Goal: Task Accomplishment & Management: Manage account settings

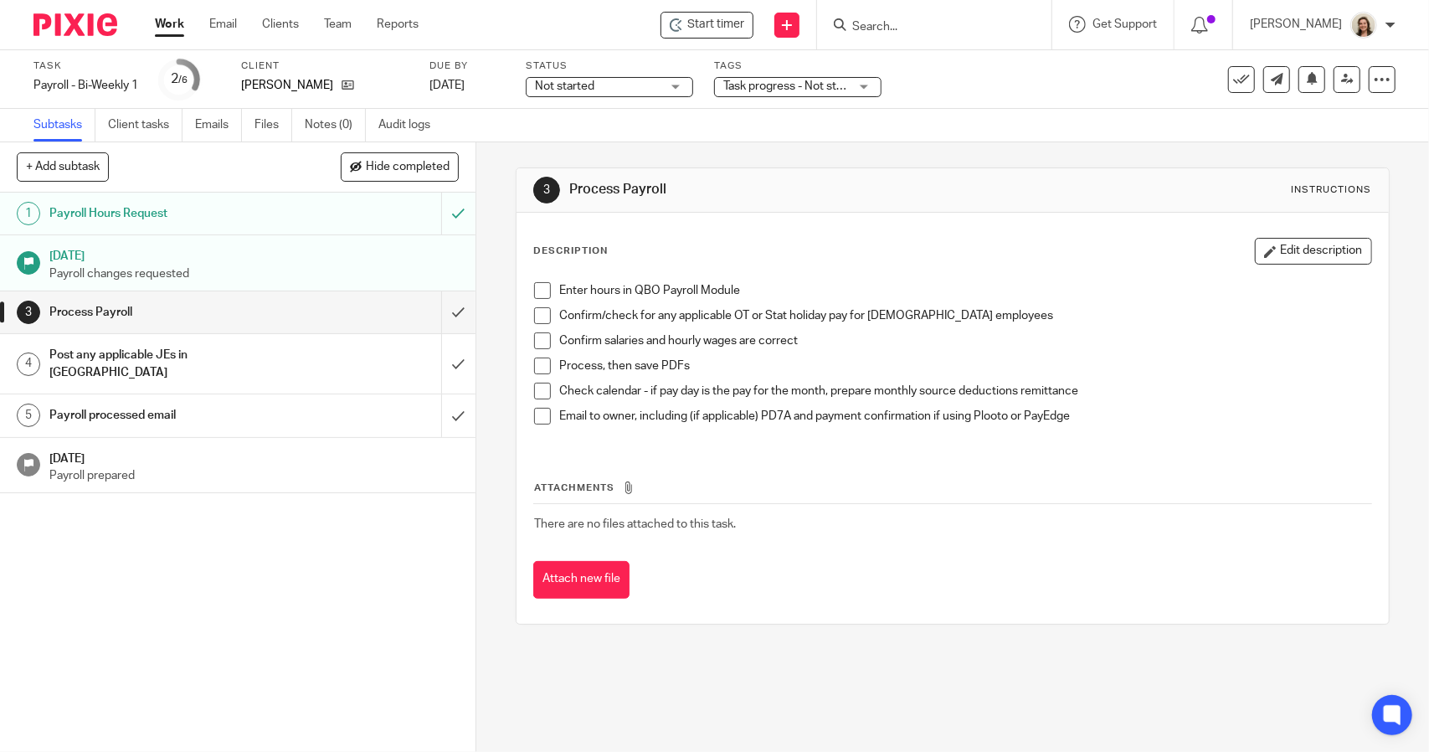
click at [538, 285] on span at bounding box center [542, 290] width 17 height 17
click at [538, 292] on span at bounding box center [542, 290] width 17 height 17
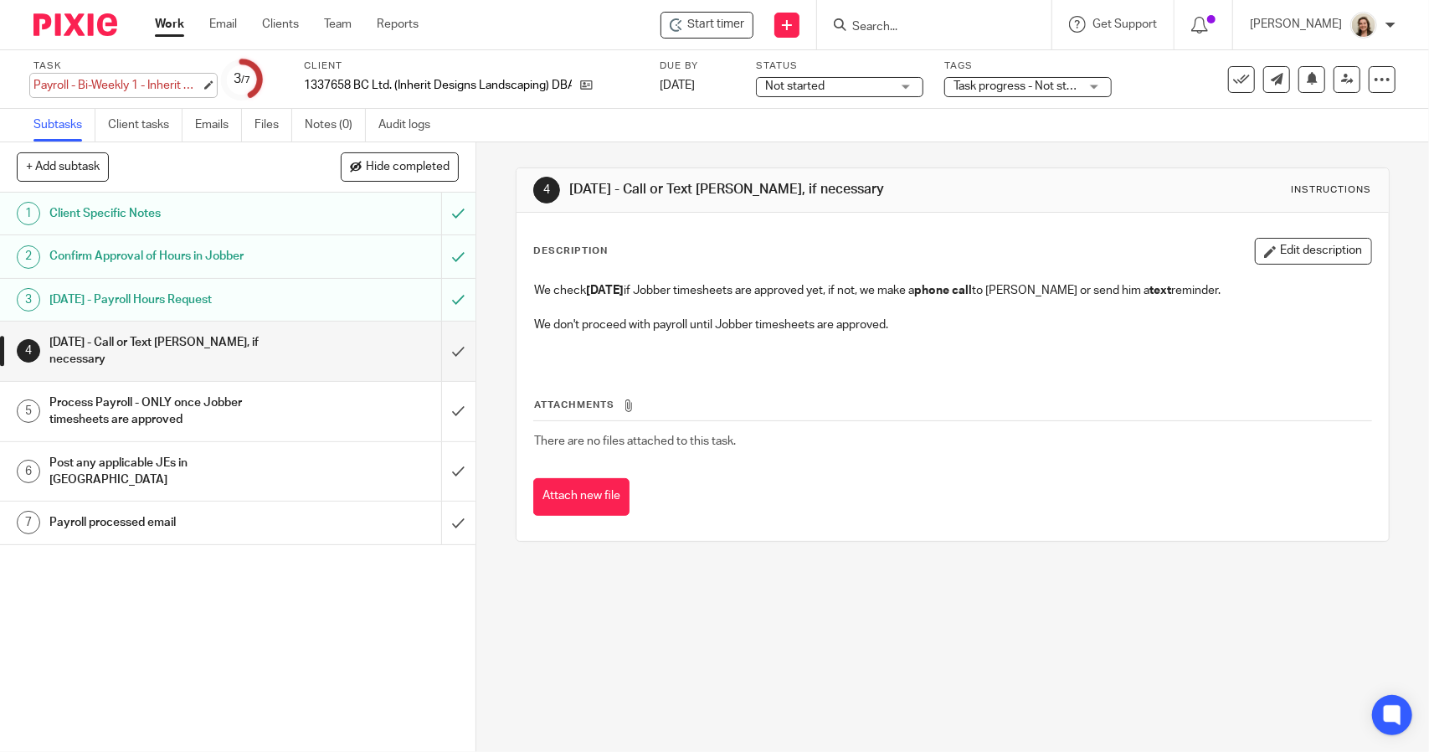
click at [104, 84] on div "Payroll - Bi-Weekly 1 - Inherit Design Landscaping Save Payroll - Bi-Weekly 1 -…" at bounding box center [116, 85] width 167 height 17
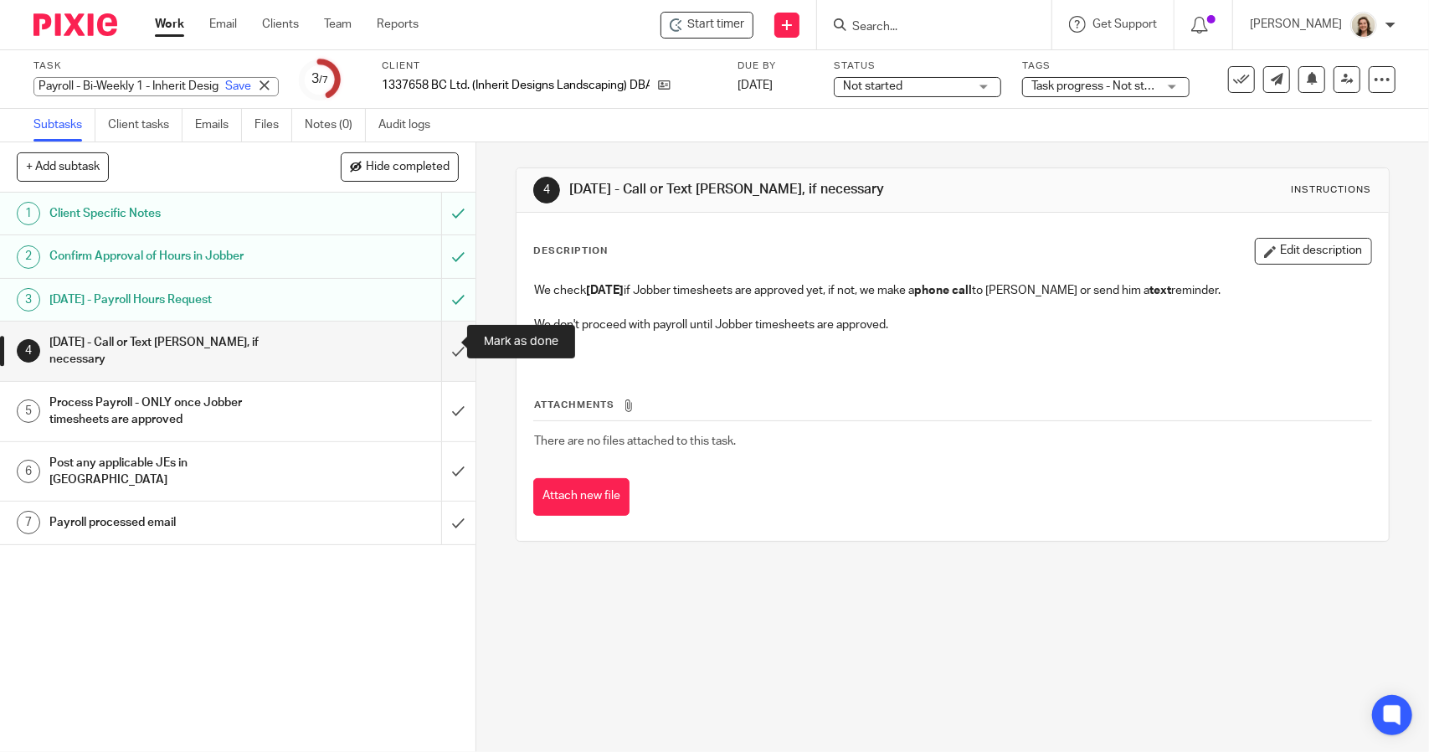
drag, startPoint x: 438, startPoint y: 337, endPoint x: 422, endPoint y: 338, distance: 16.0
click at [439, 337] on input "submit" at bounding box center [238, 351] width 476 height 59
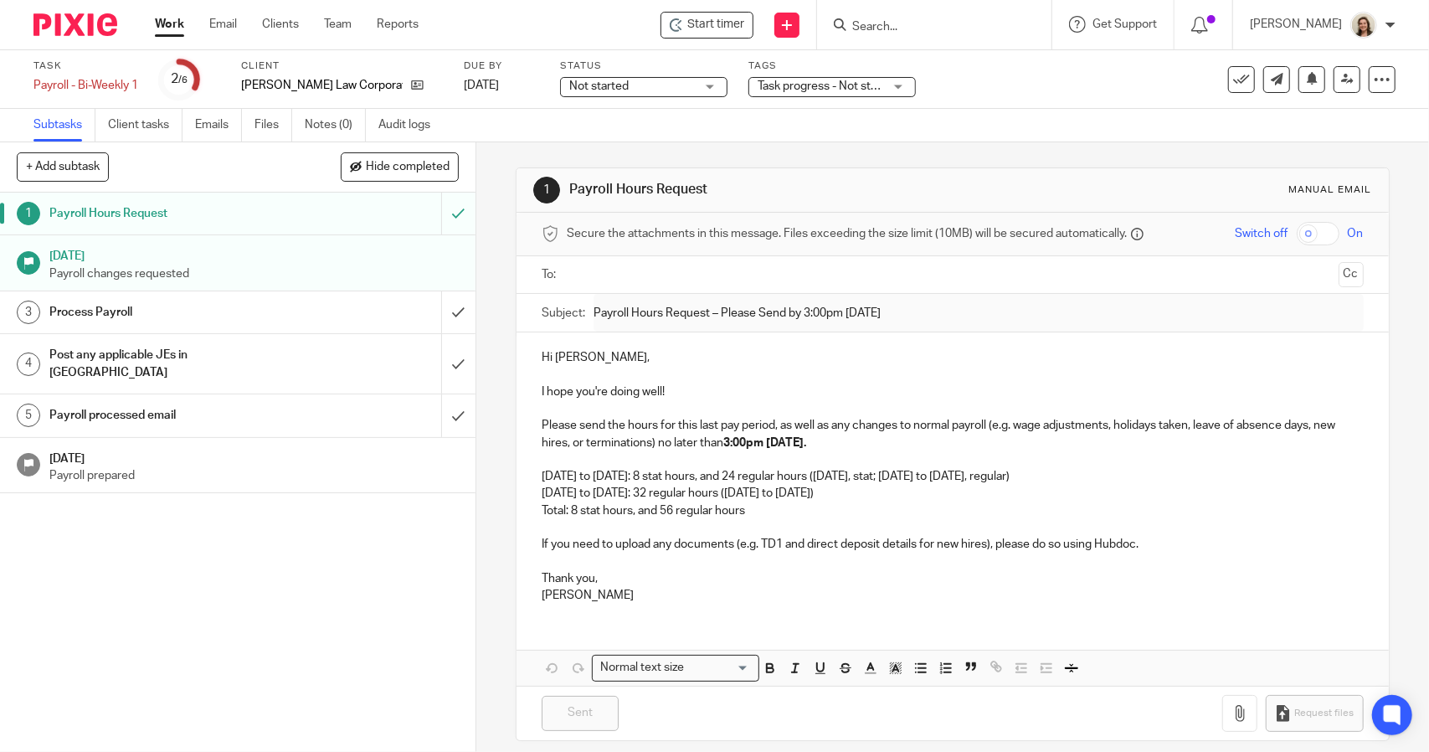
click at [106, 75] on div "Task Payroll - Bi-Weekly 1 Save Payroll - Bi-Weekly 1" at bounding box center [85, 79] width 105 height 40
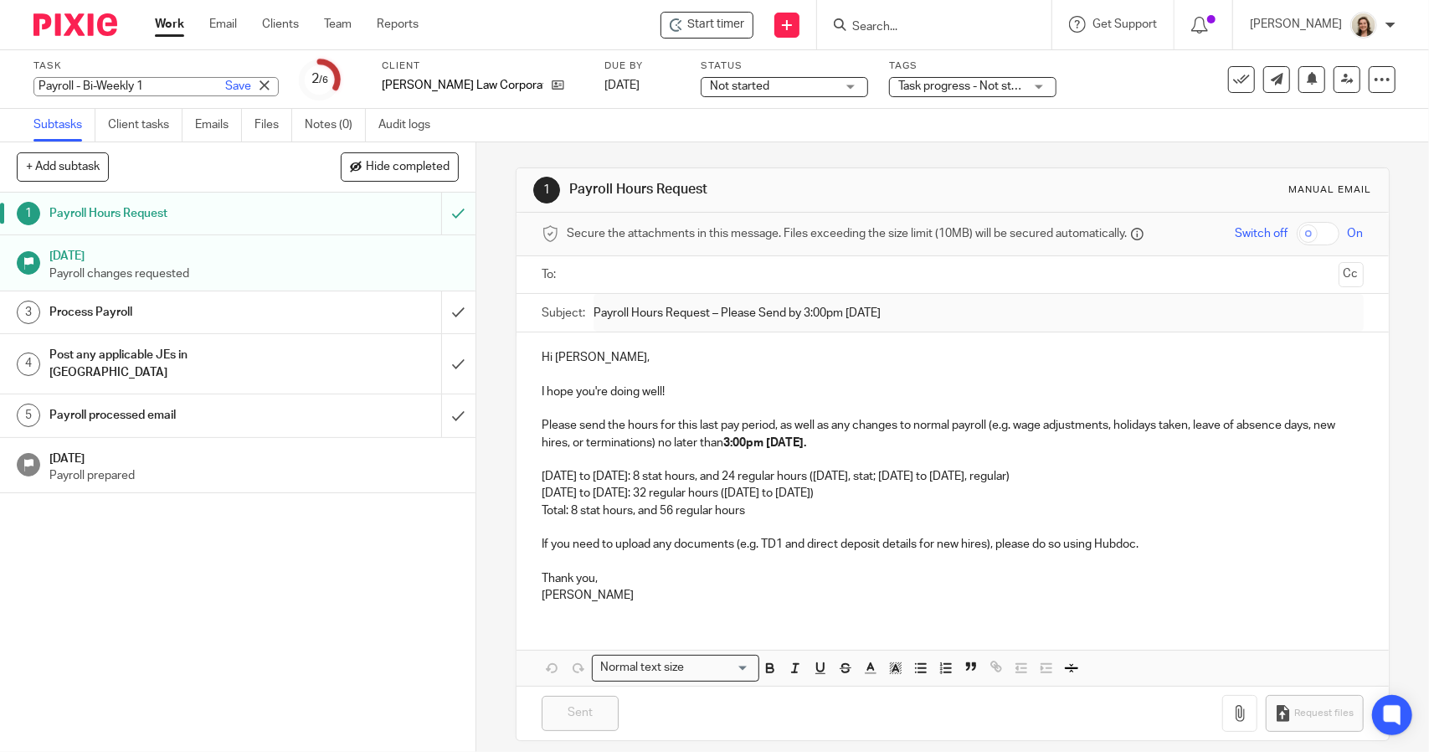
click at [107, 85] on div "Payroll - Bi-Weekly 1 Save Payroll - Bi-Weekly 1" at bounding box center [155, 86] width 245 height 19
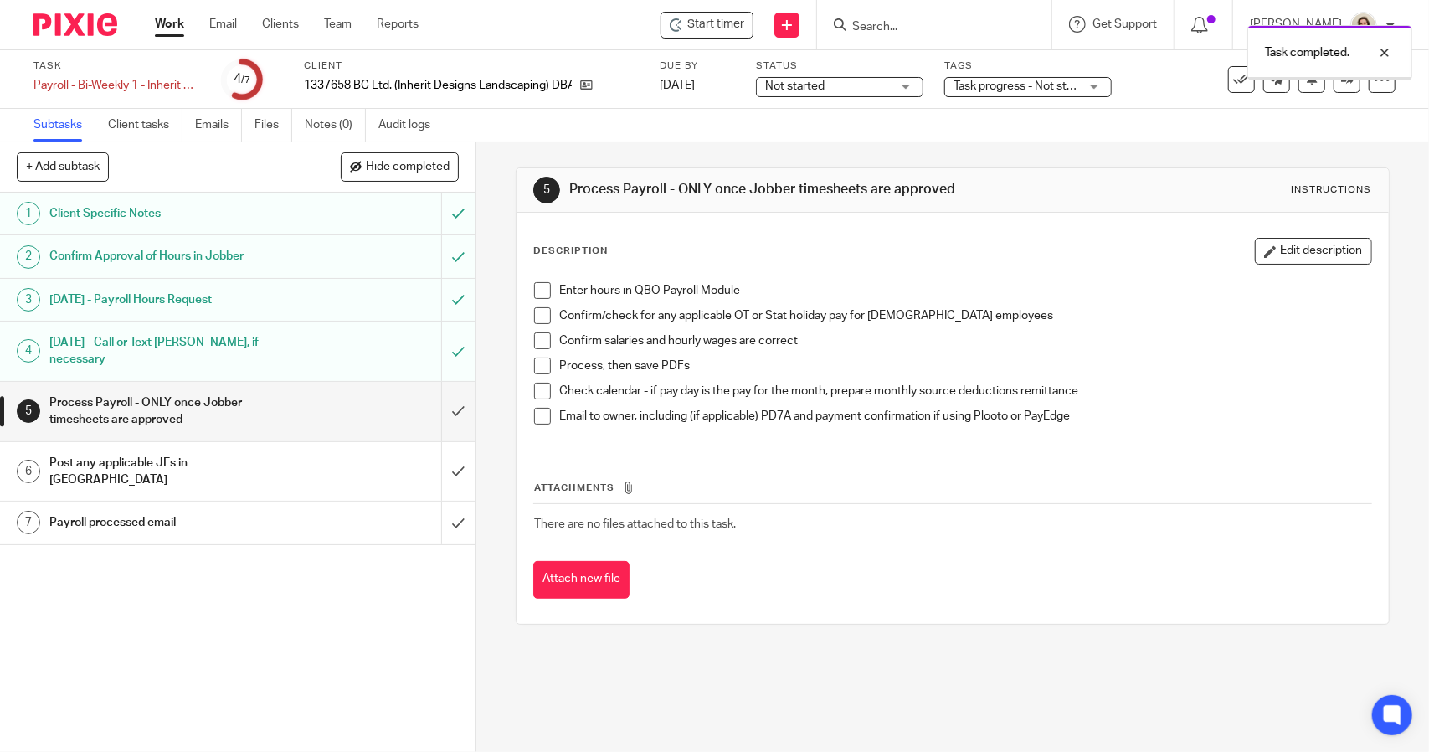
click at [541, 282] on span at bounding box center [542, 290] width 17 height 17
click at [160, 85] on div "Payroll - Bi-Weekly 1 - Inherit Design Landscaping Save Payroll - Bi-Weekly 1 -…" at bounding box center [116, 85] width 167 height 17
